Goal: Information Seeking & Learning: Understand process/instructions

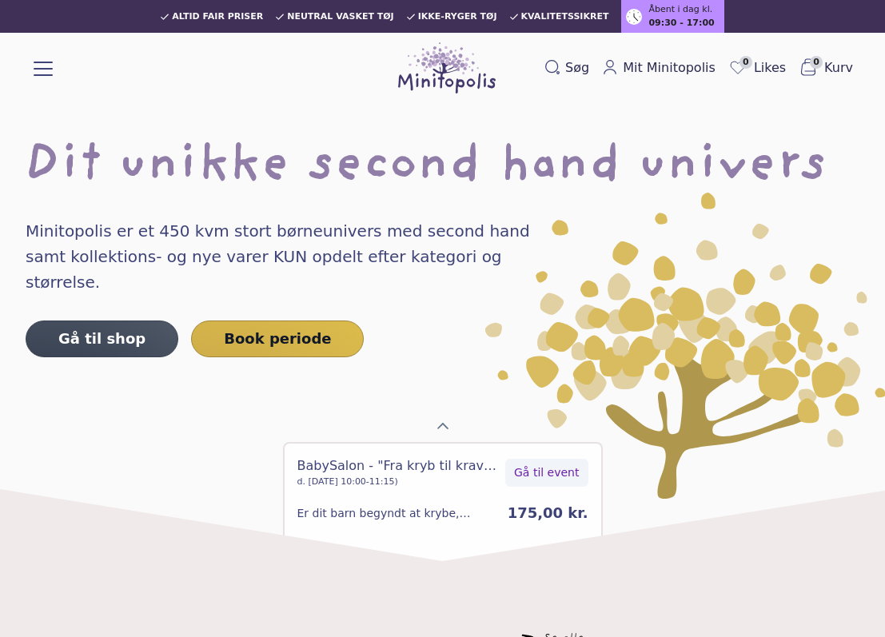
click at [39, 70] on button at bounding box center [43, 67] width 19 height 19
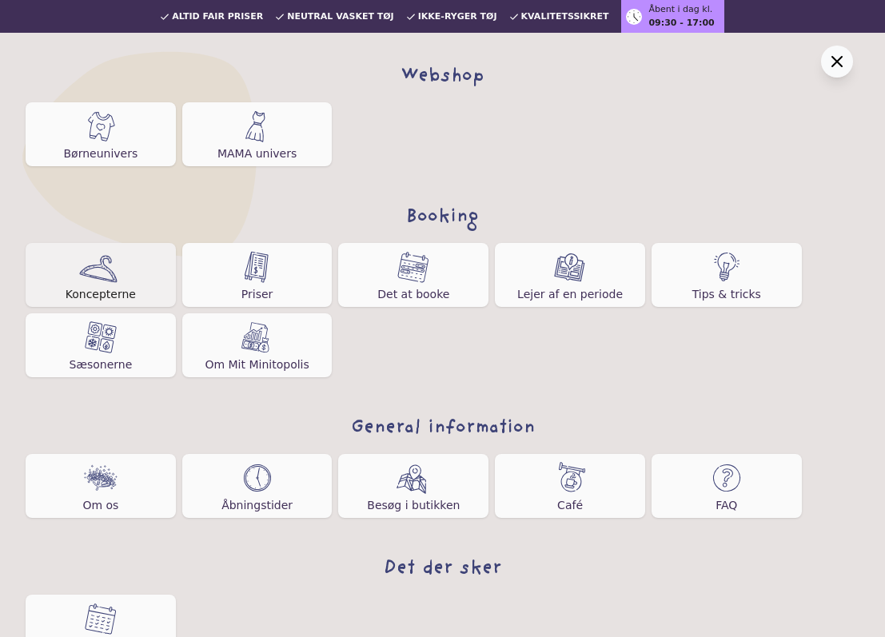
click at [112, 260] on img at bounding box center [100, 267] width 42 height 32
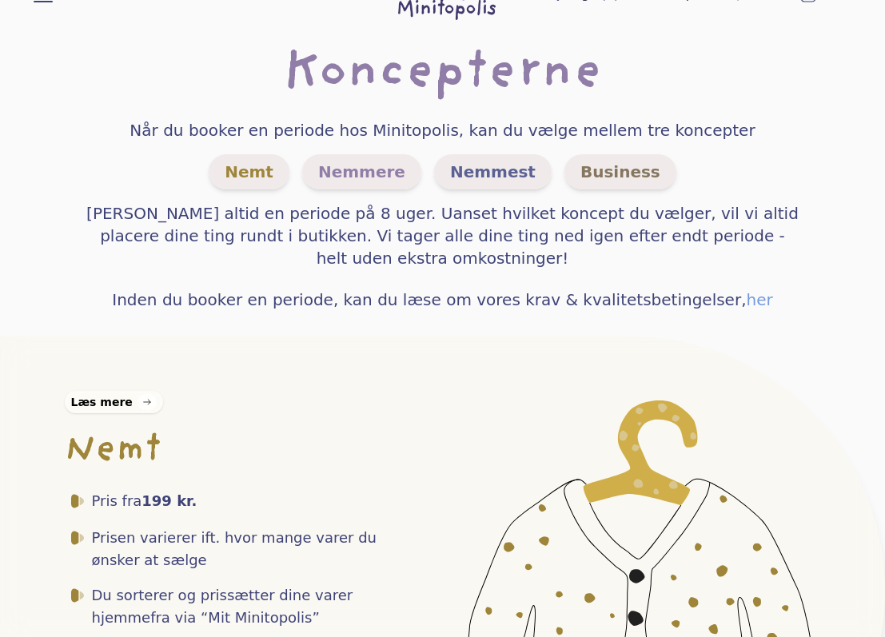
scroll to position [75, 0]
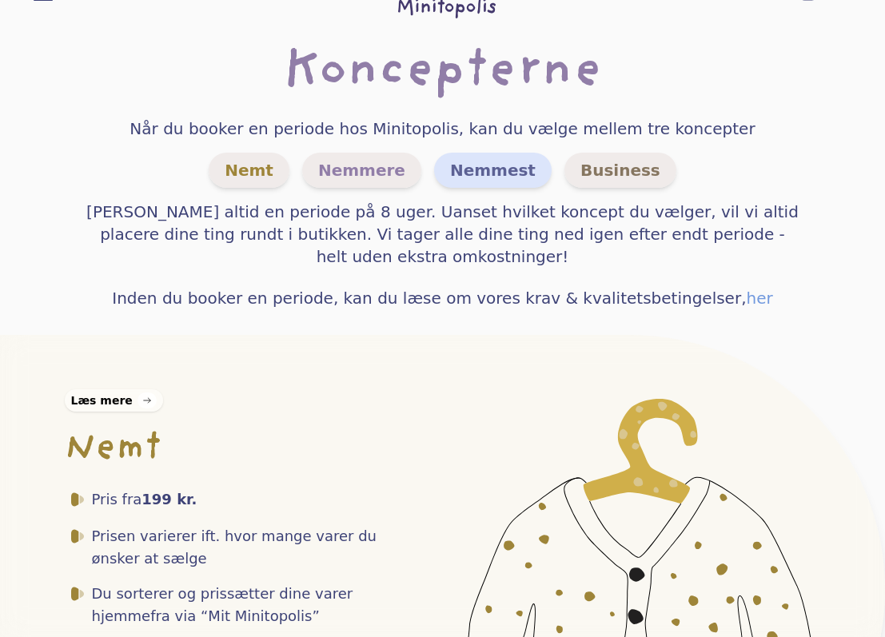
click at [469, 167] on span "Nemmest" at bounding box center [493, 170] width 118 height 35
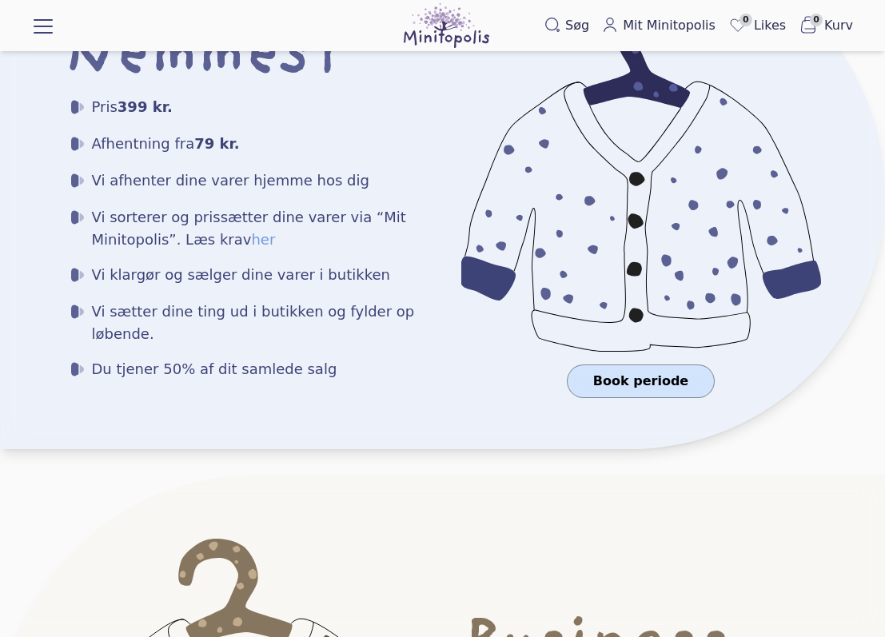
scroll to position [1502, 0]
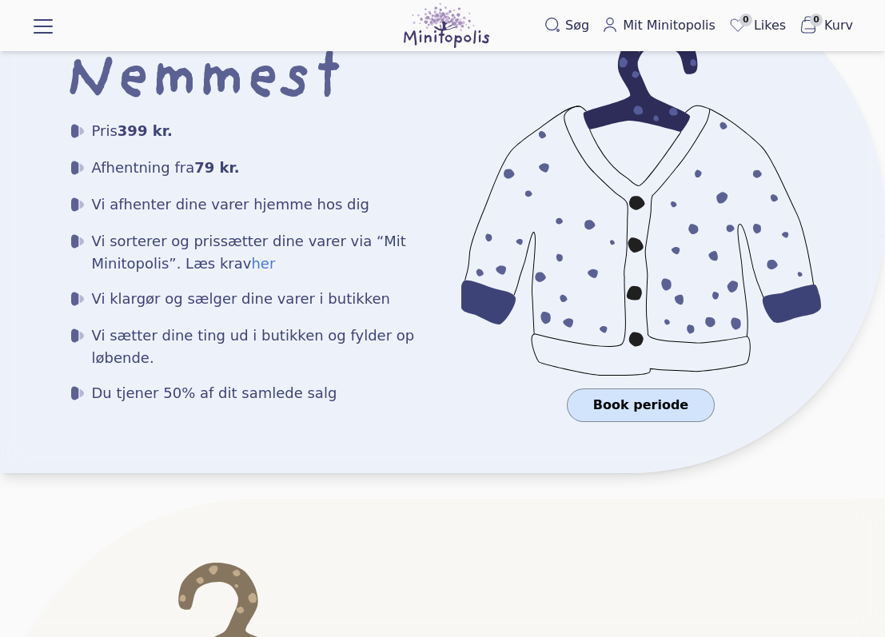
click at [252, 255] on link "her" at bounding box center [263, 263] width 24 height 17
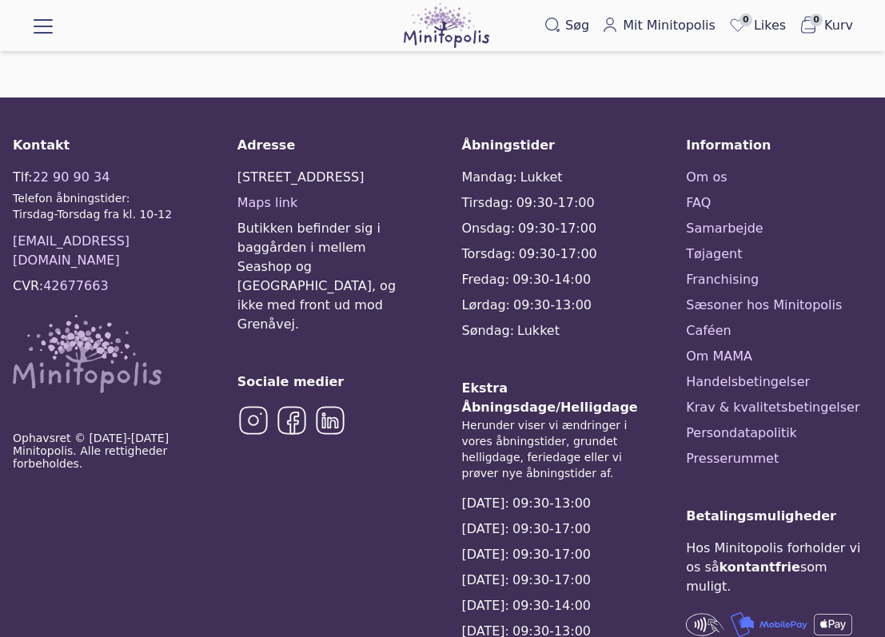
scroll to position [1736, 0]
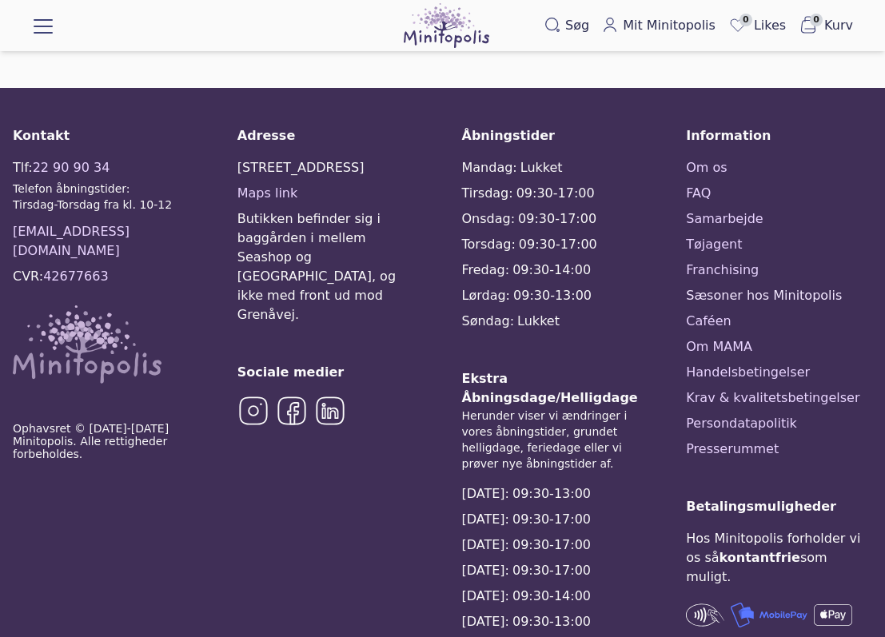
click at [790, 286] on link "Sæsoner hos Minitopolis" at bounding box center [779, 295] width 186 height 19
